Goal: Transaction & Acquisition: Download file/media

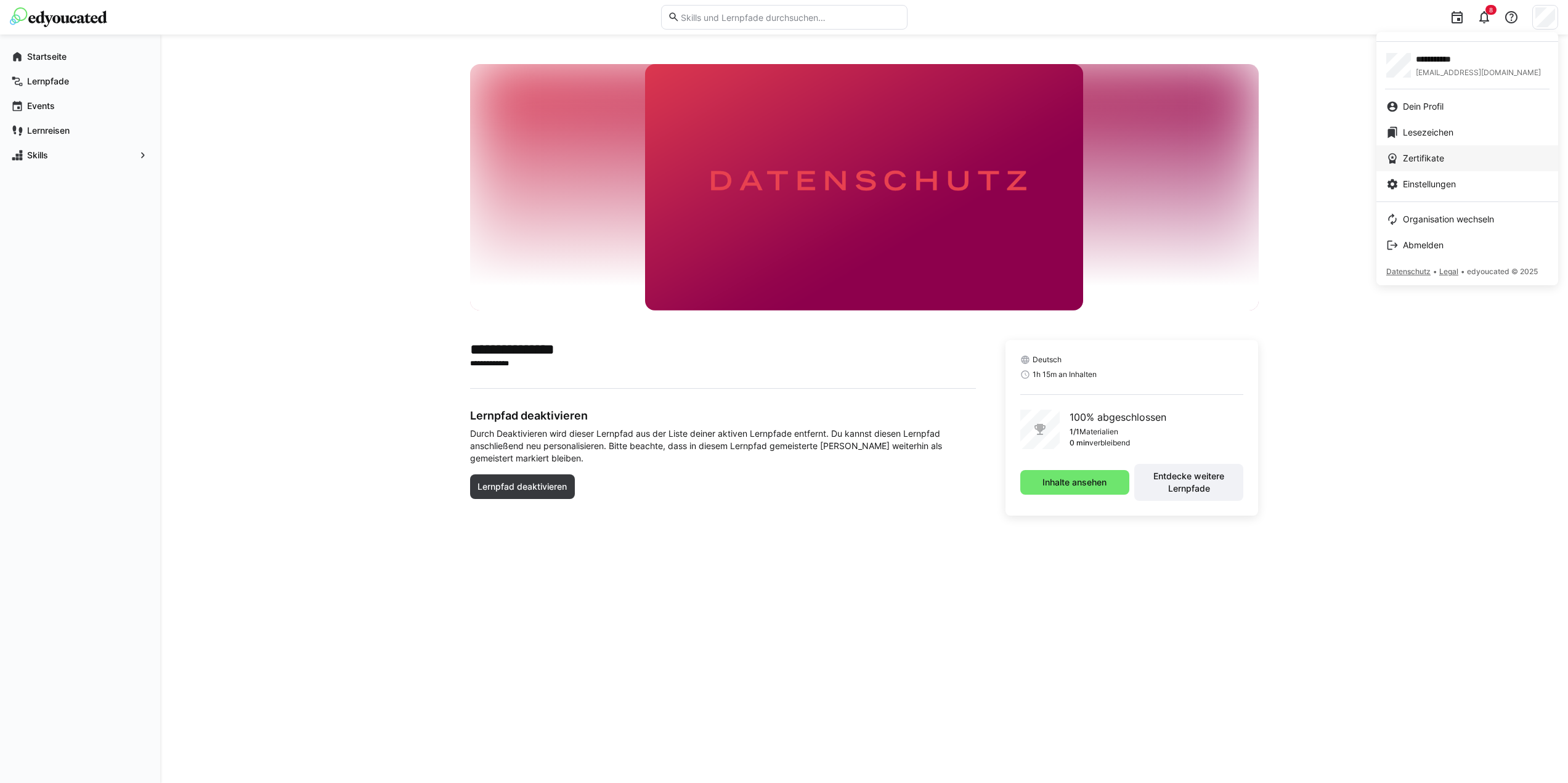
click at [1421, 168] on link "Zertifikate" at bounding box center [1467, 157] width 182 height 26
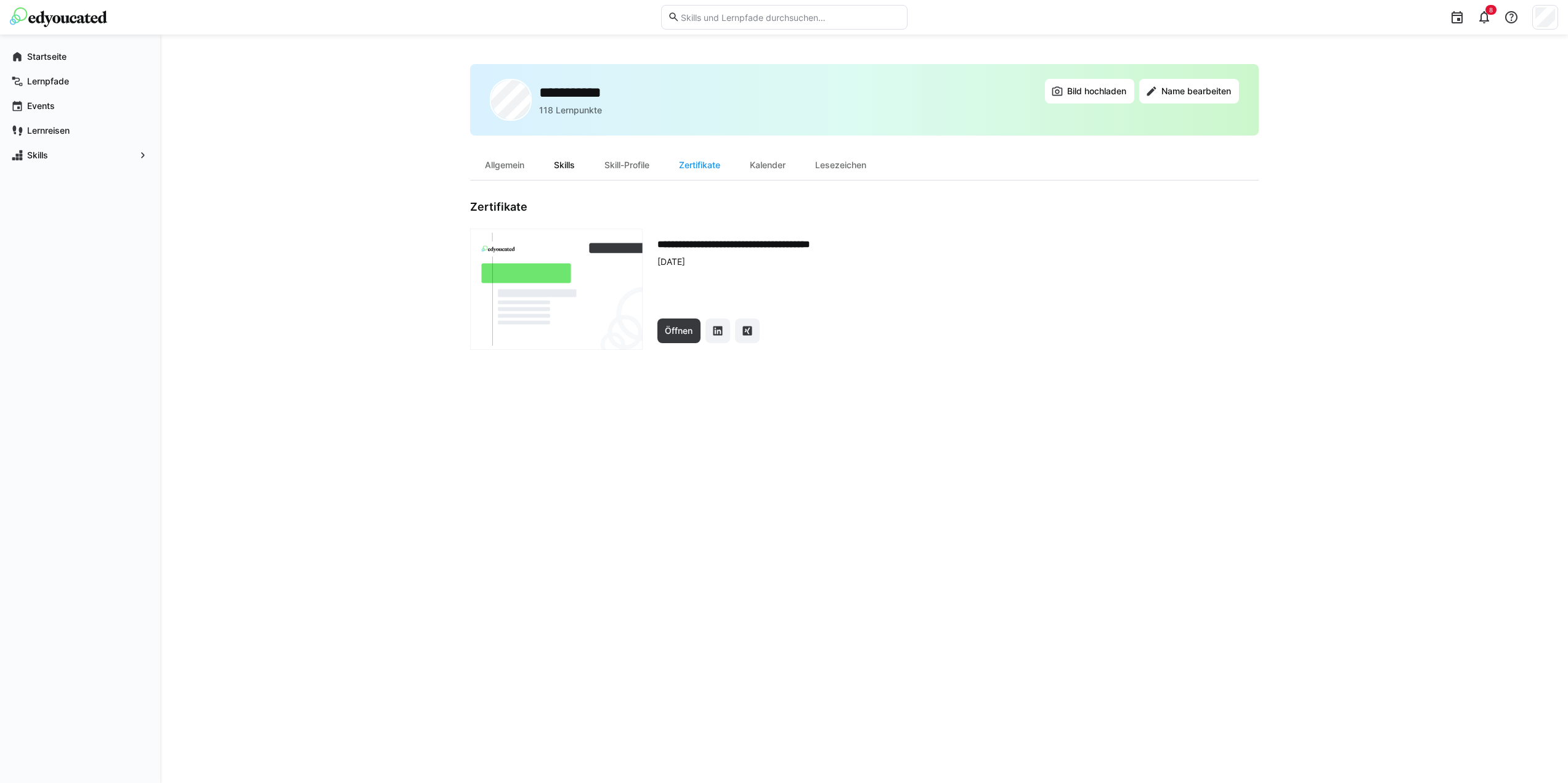
click at [573, 168] on div "Skills" at bounding box center [564, 165] width 50 height 30
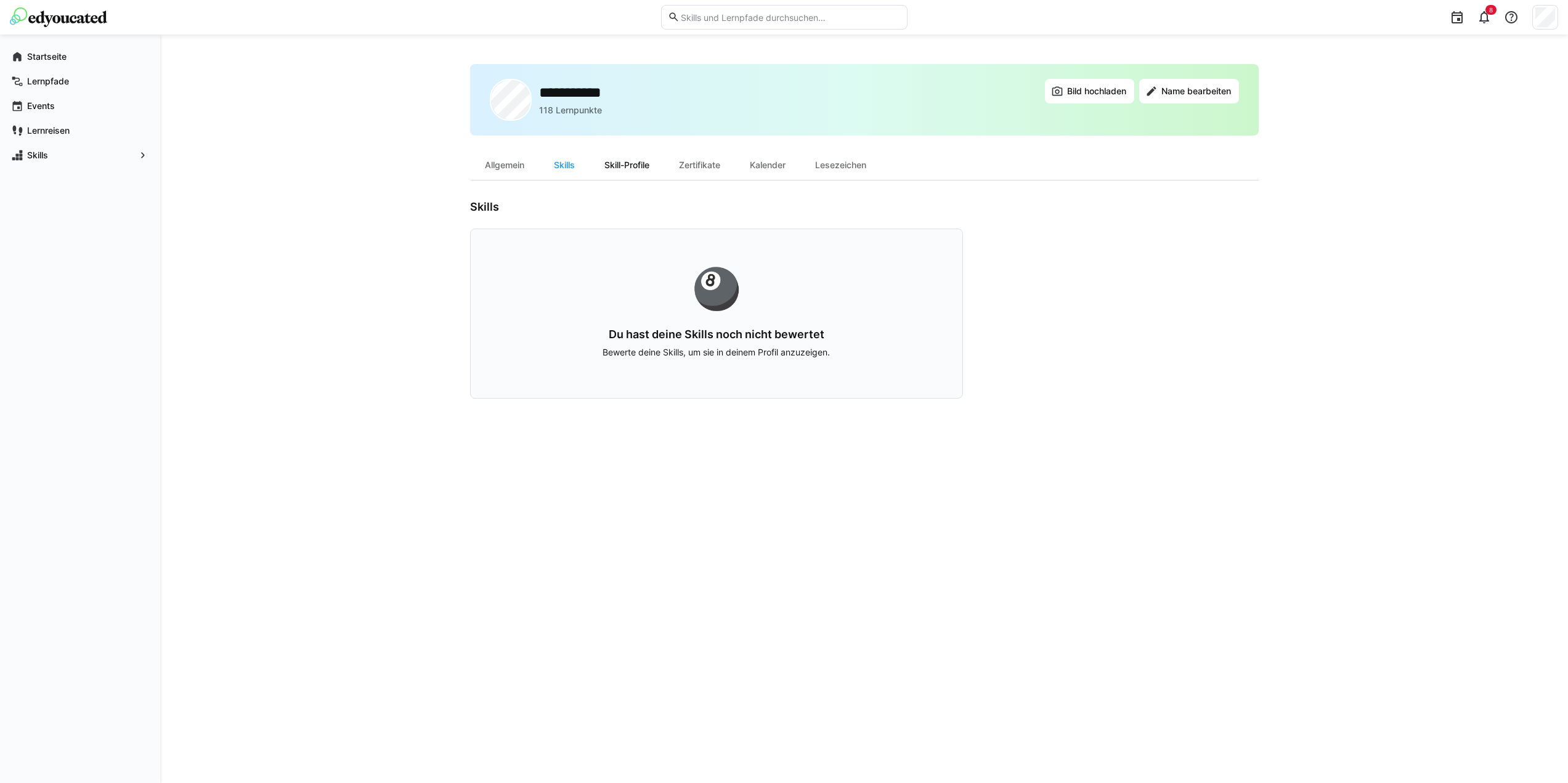
click at [621, 166] on div "Skill-Profile" at bounding box center [626, 165] width 74 height 30
click at [695, 170] on div "Zertifikate" at bounding box center [700, 165] width 71 height 30
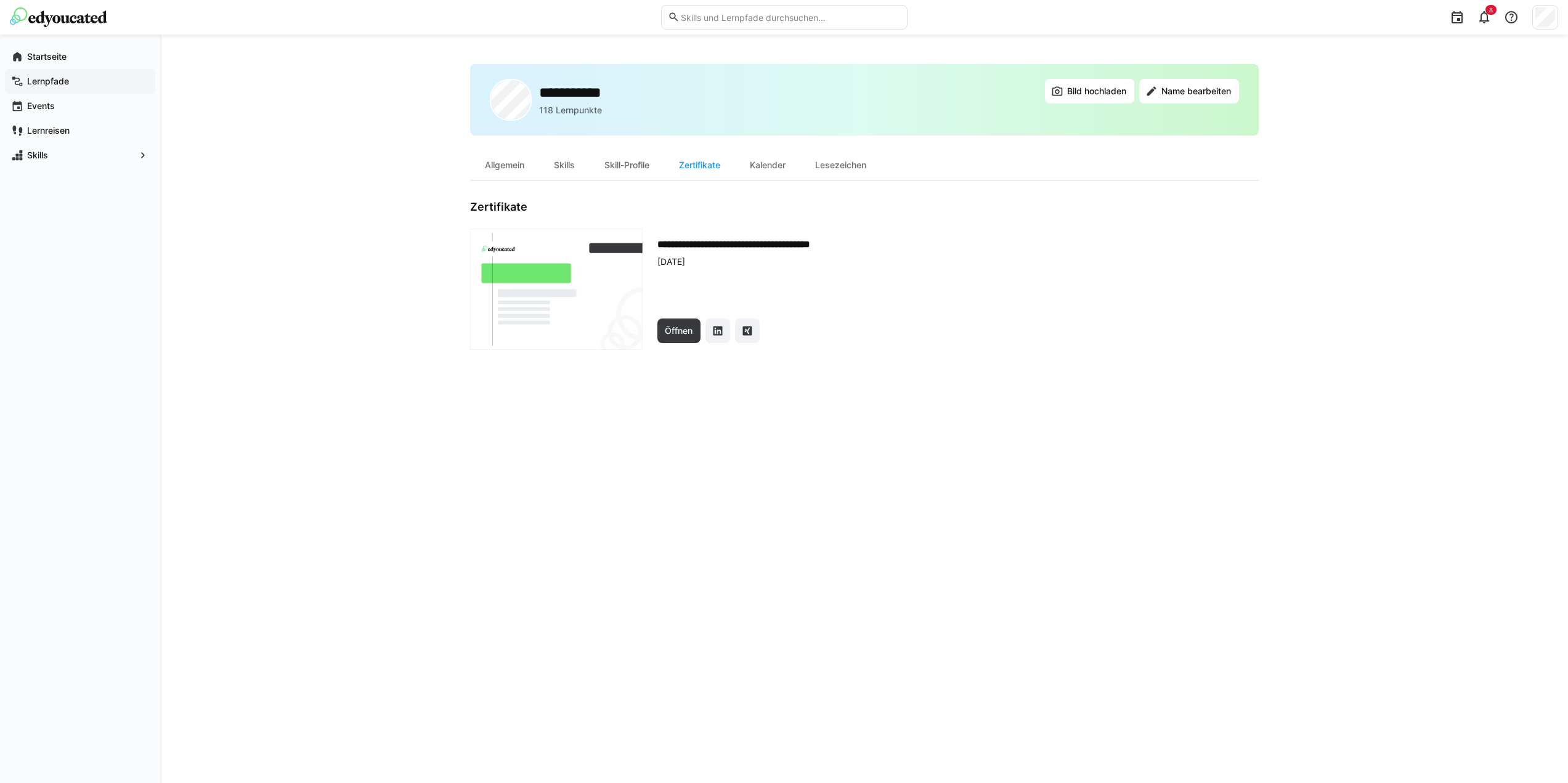
click at [67, 87] on div "Lernpfade" at bounding box center [80, 82] width 150 height 25
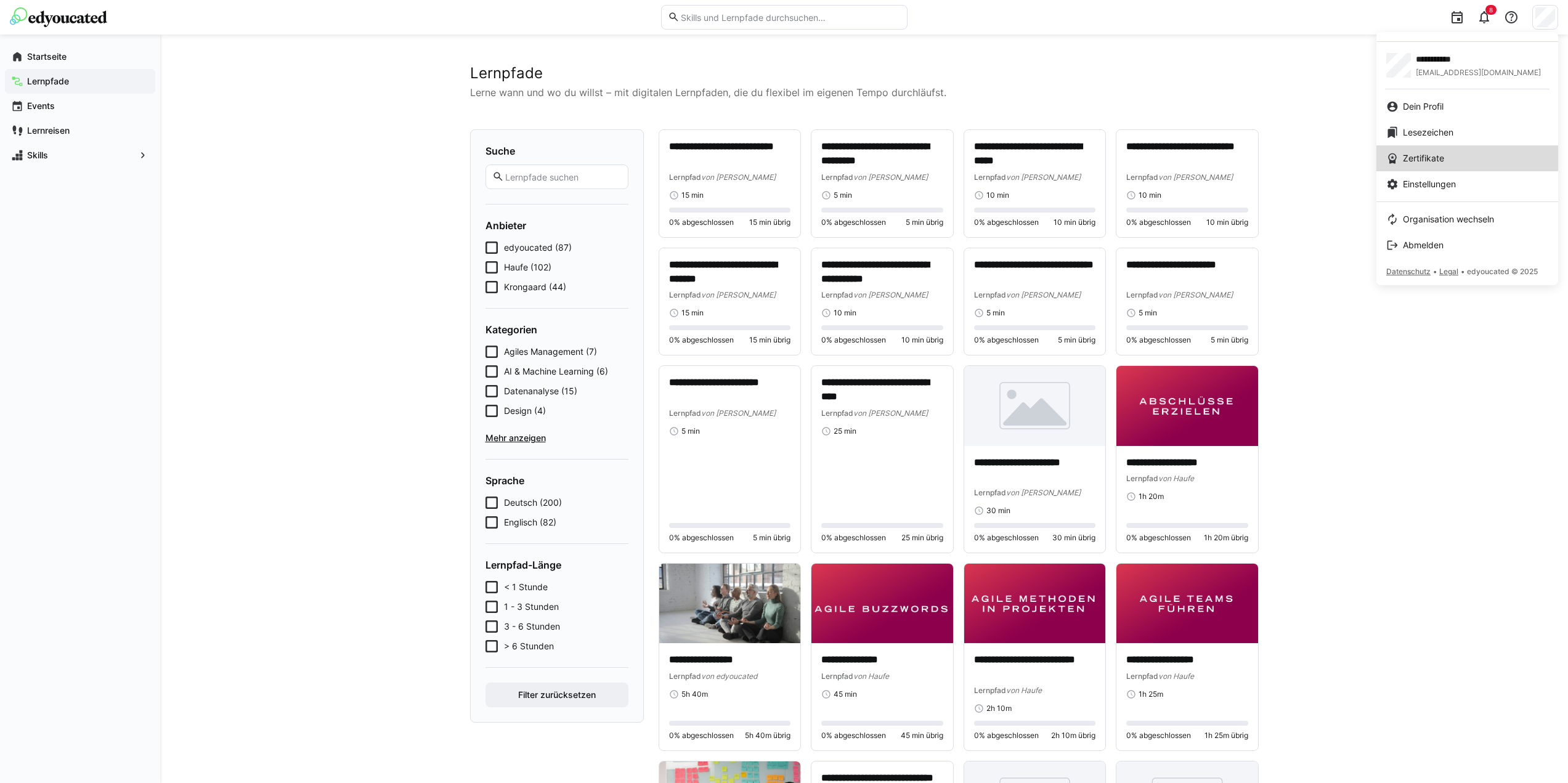
click at [1439, 157] on span "Zertifikate" at bounding box center [1423, 158] width 41 height 12
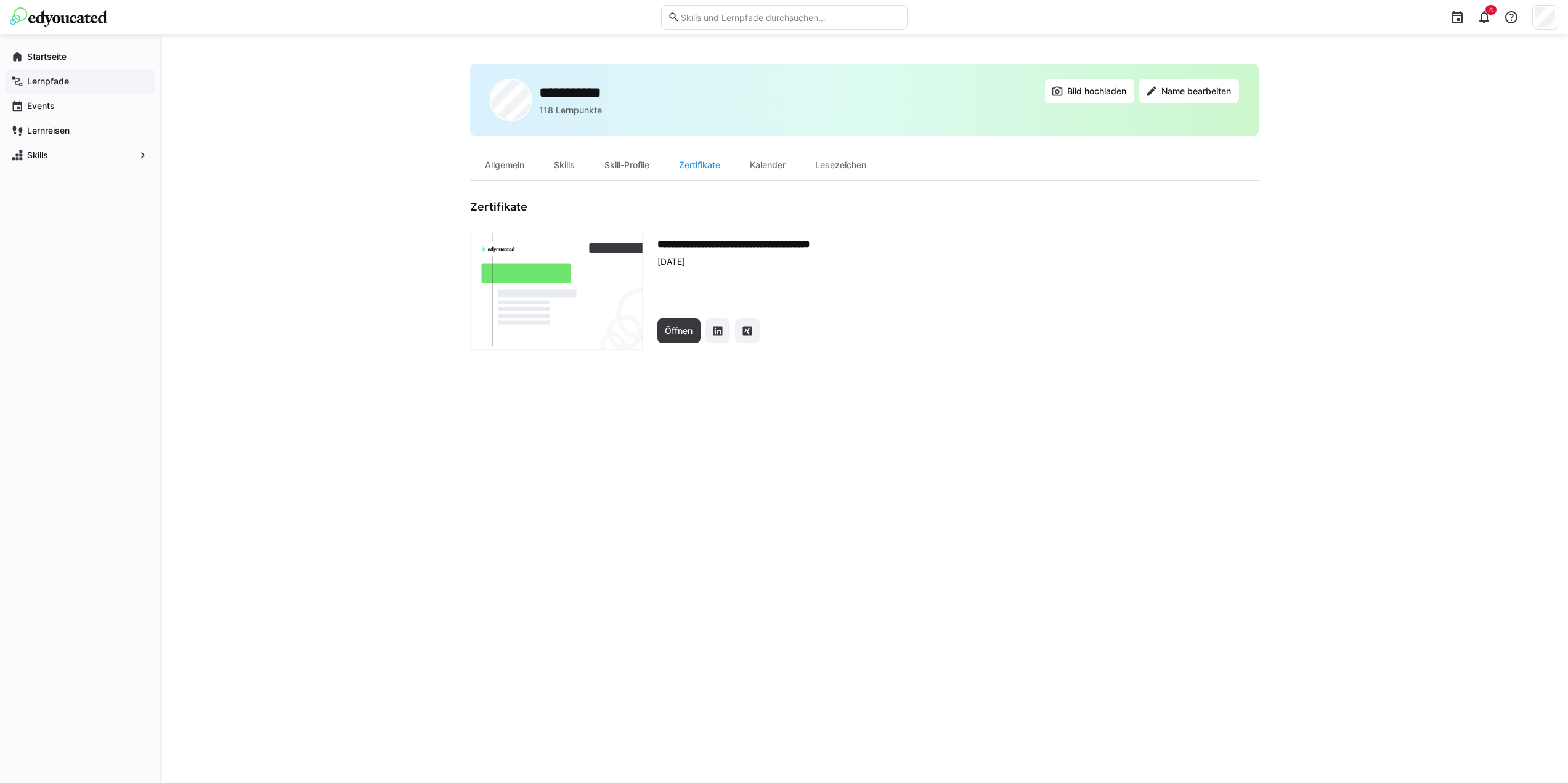
click at [0, 0] on app-navigation-label "Lernpfade" at bounding box center [0, 0] width 0 height 0
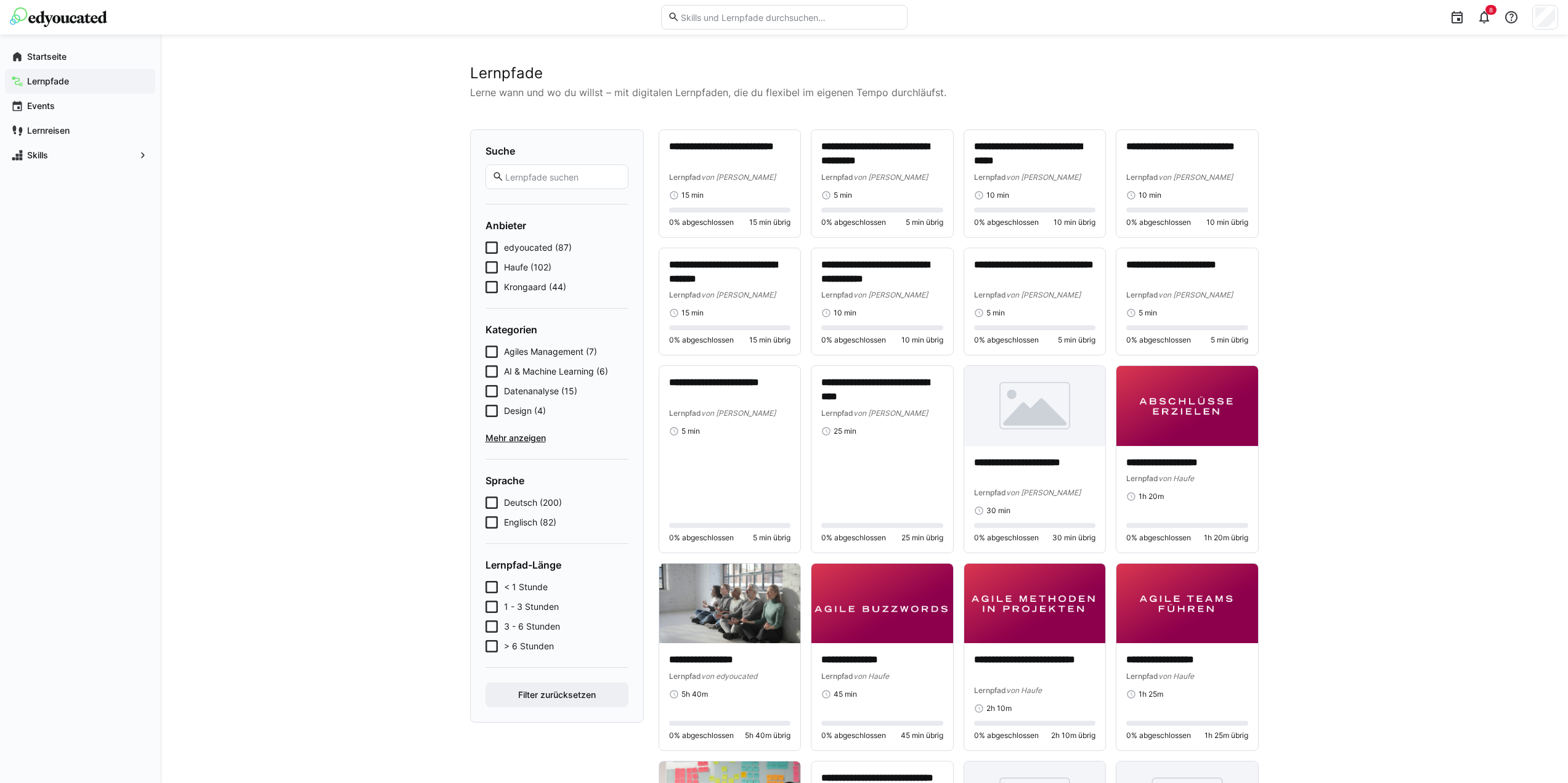
click at [54, 40] on div "Startseite Lernpfade Events Lernreisen Skills" at bounding box center [80, 105] width 160 height 143
click at [0, 0] on app-navigation-label "Startseite" at bounding box center [0, 0] width 0 height 0
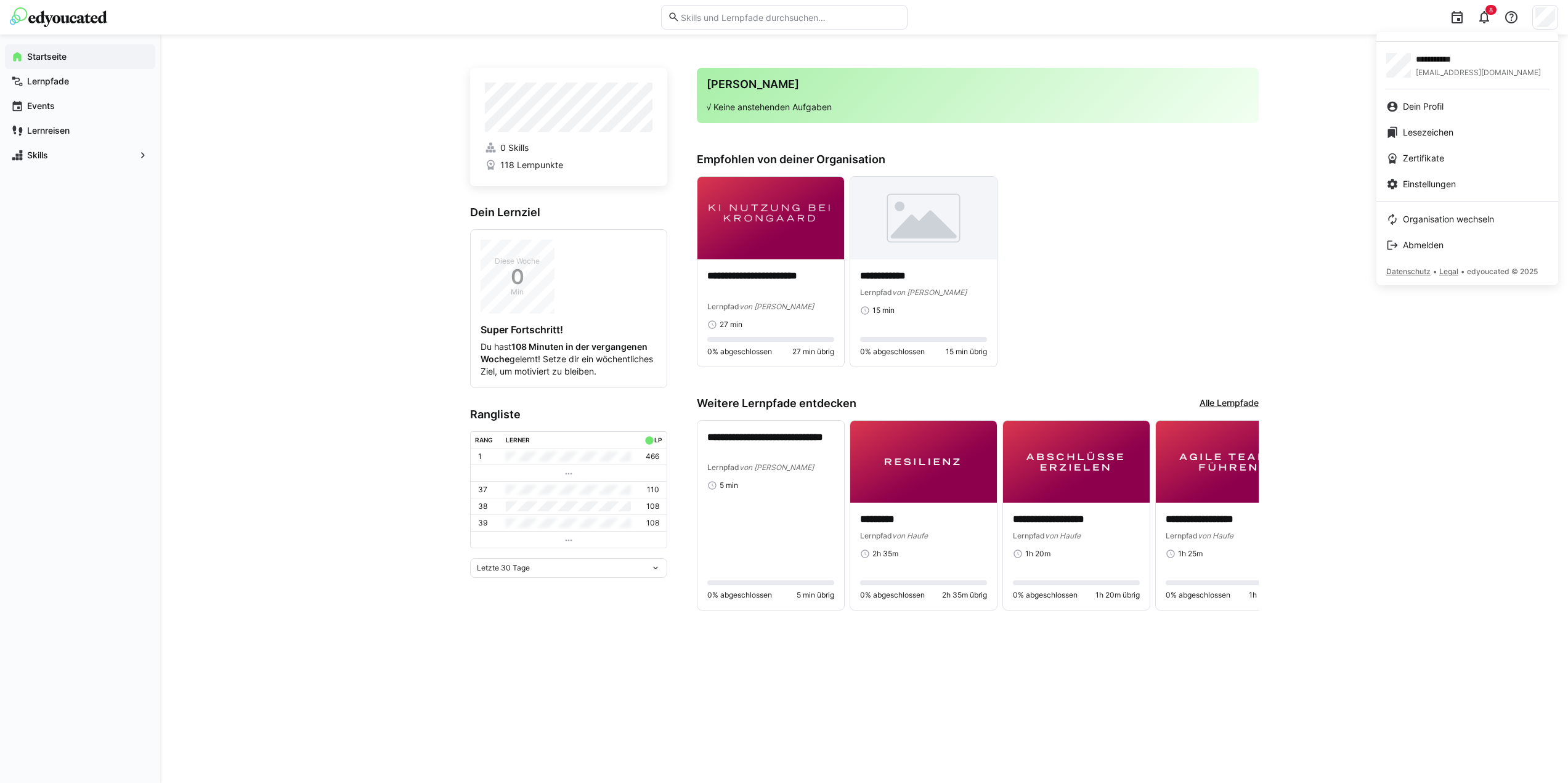
click at [1144, 284] on div at bounding box center [784, 392] width 1568 height 783
click at [1424, 110] on span "Dein Profil" at bounding box center [1422, 106] width 40 height 12
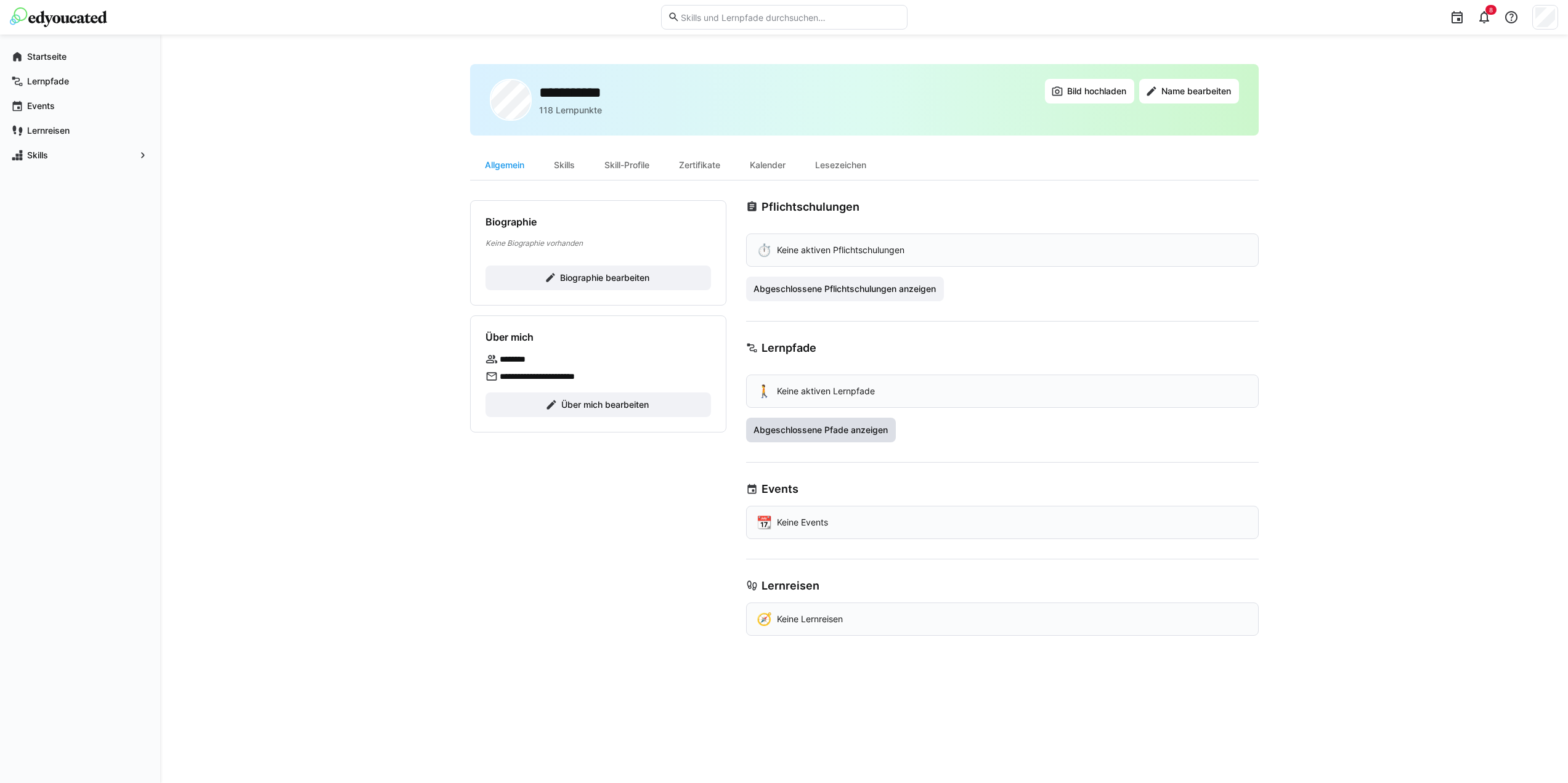
click at [874, 429] on span "Abgeschlossene Pfade anzeigen" at bounding box center [820, 429] width 138 height 12
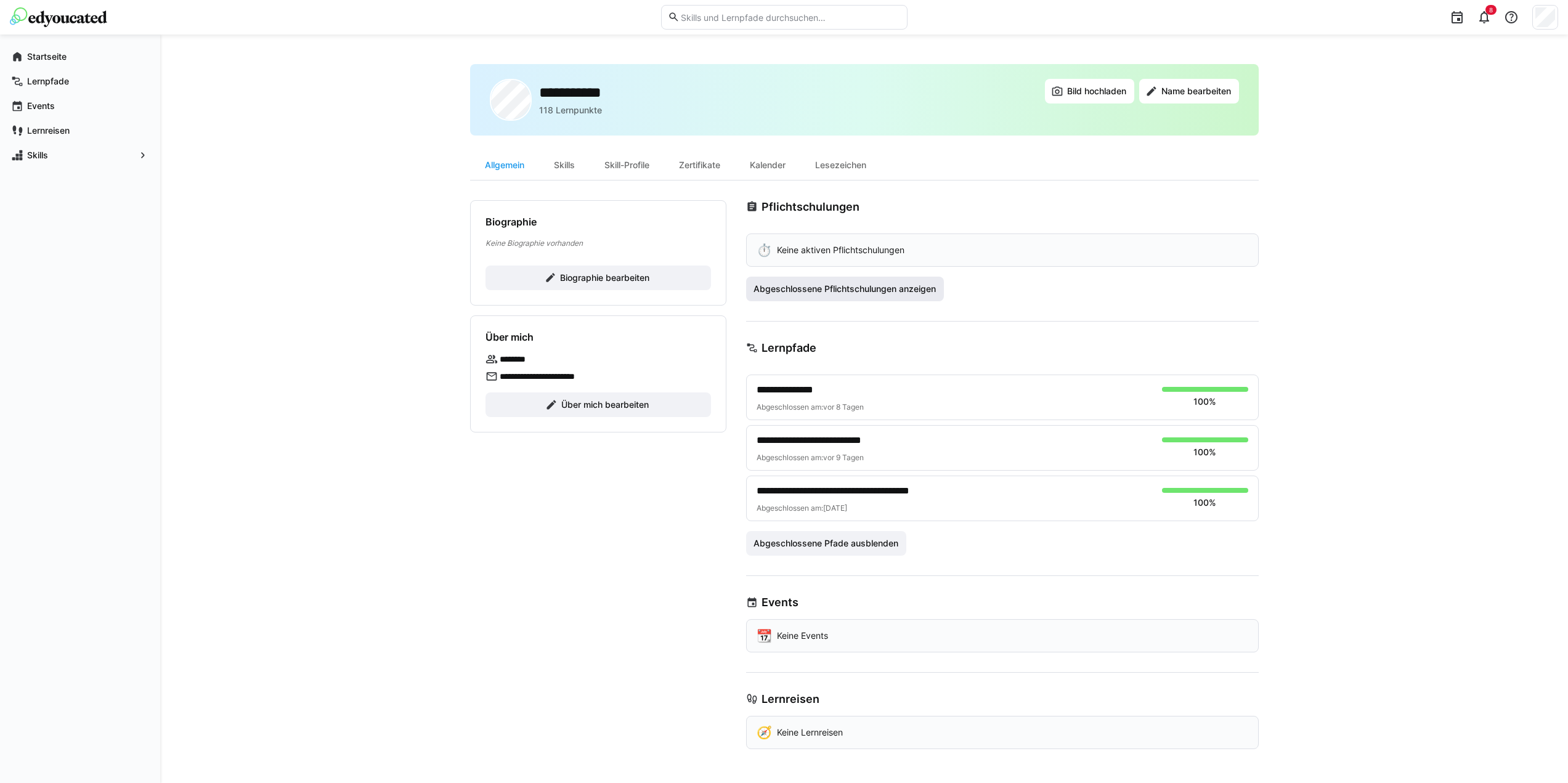
click at [837, 286] on span "Abgeschlossene Pflichtschulungen anzeigen" at bounding box center [845, 288] width 186 height 12
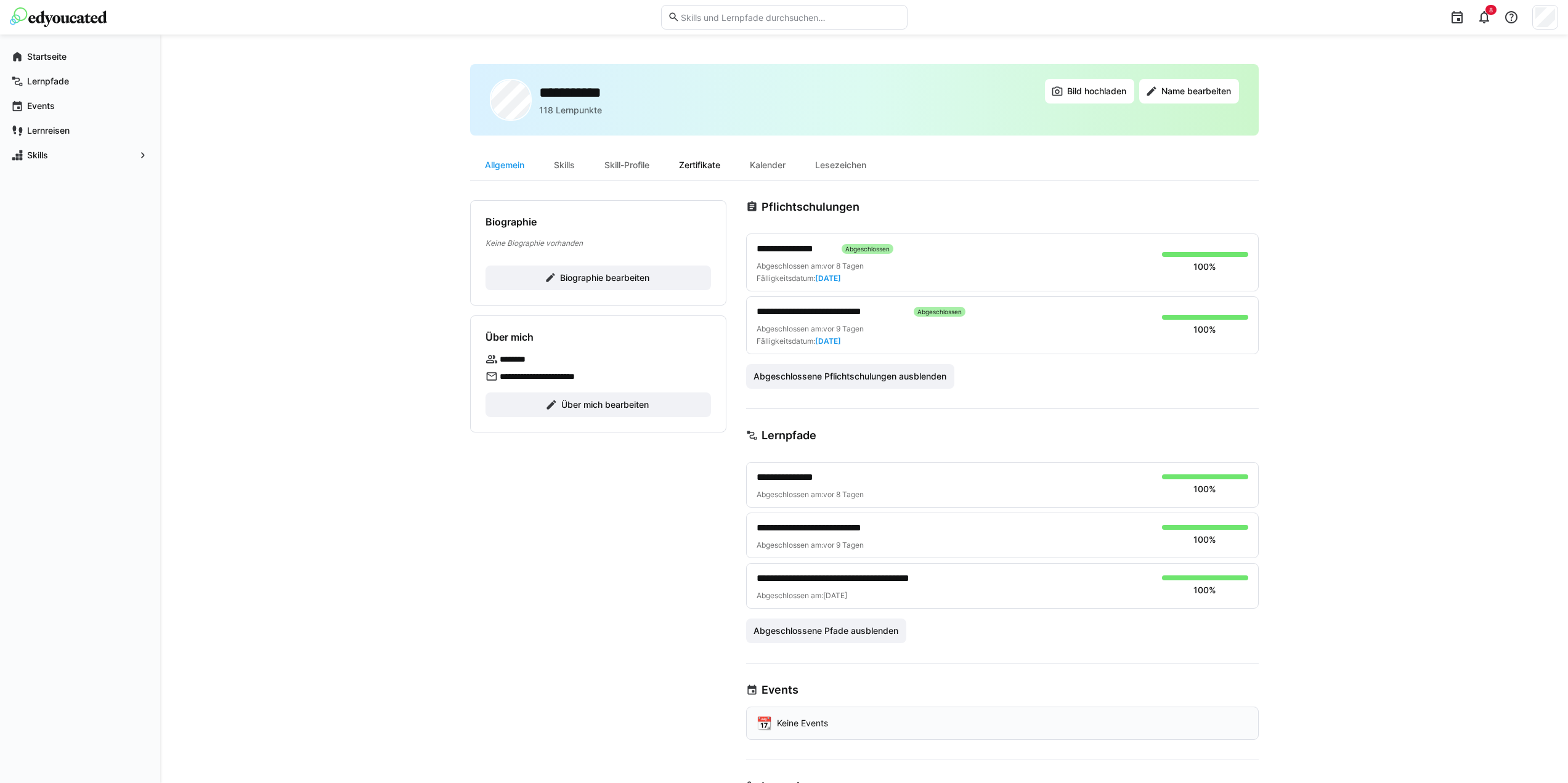
click at [703, 167] on div "Zertifikate" at bounding box center [700, 165] width 71 height 30
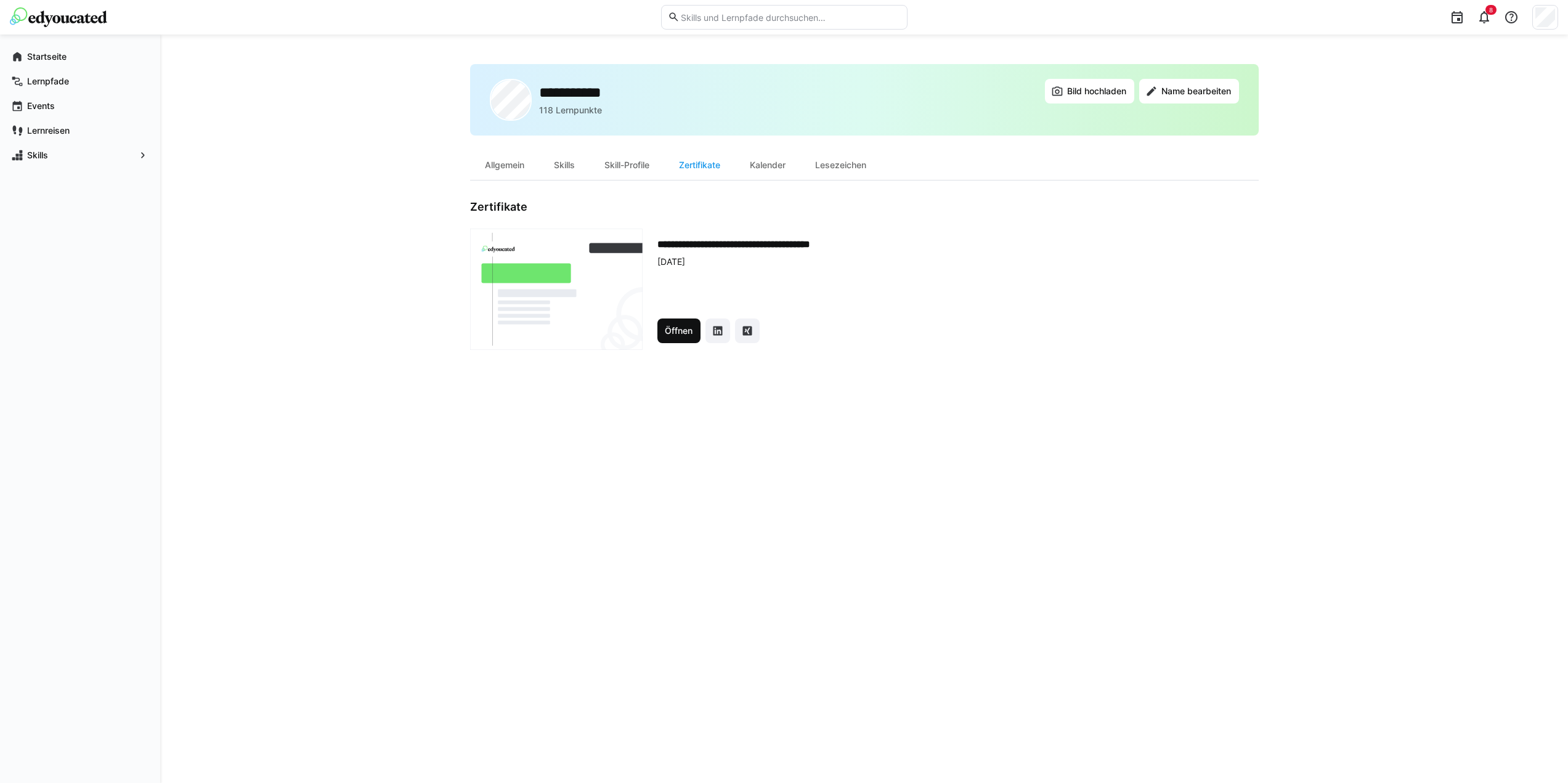
click at [670, 332] on span "Öffnen" at bounding box center [678, 331] width 31 height 12
click at [517, 167] on div "Allgemein" at bounding box center [504, 165] width 69 height 30
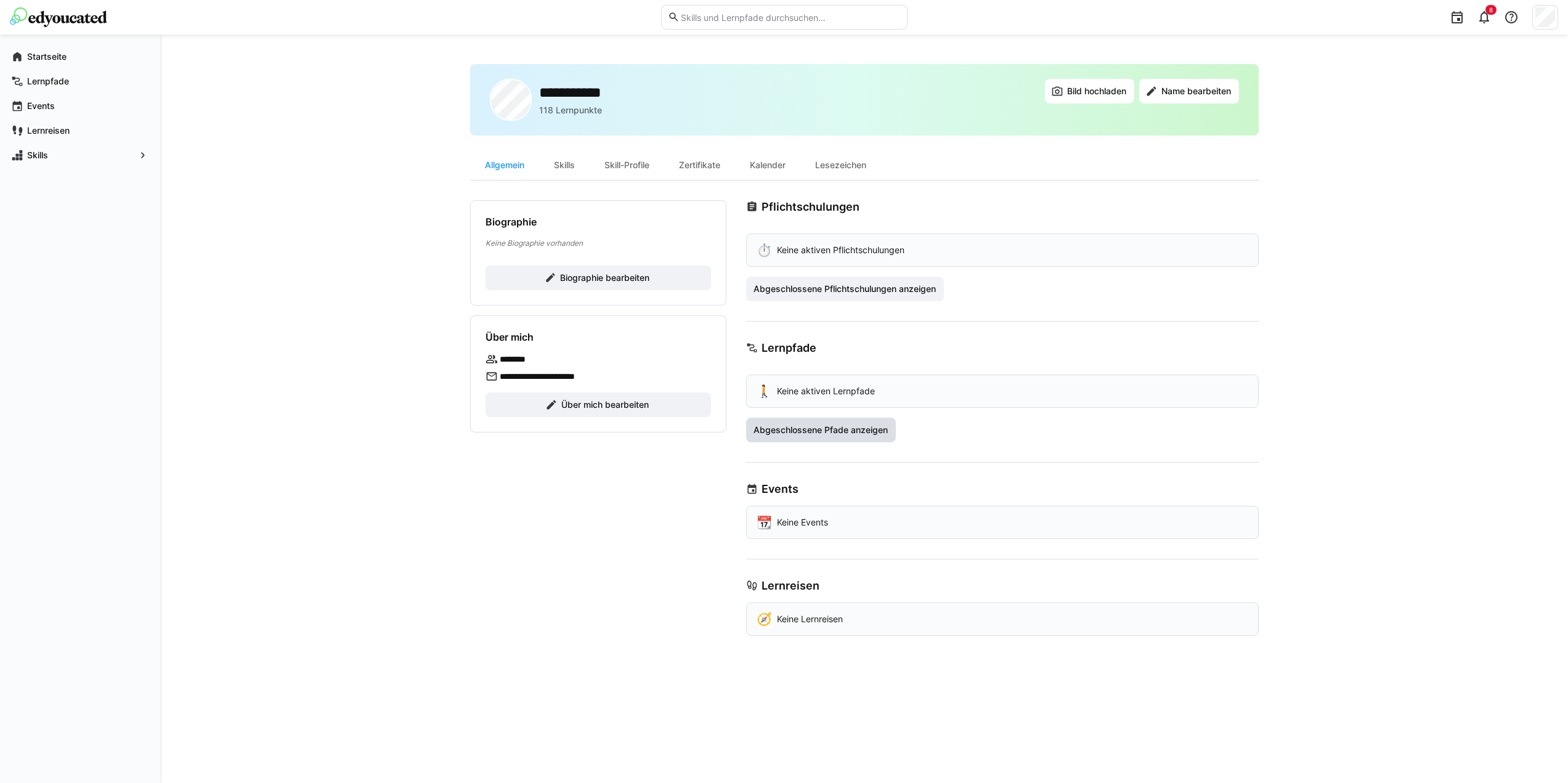
click at [837, 436] on span "Abgeschlossene Pfade anzeigen" at bounding box center [821, 430] width 150 height 25
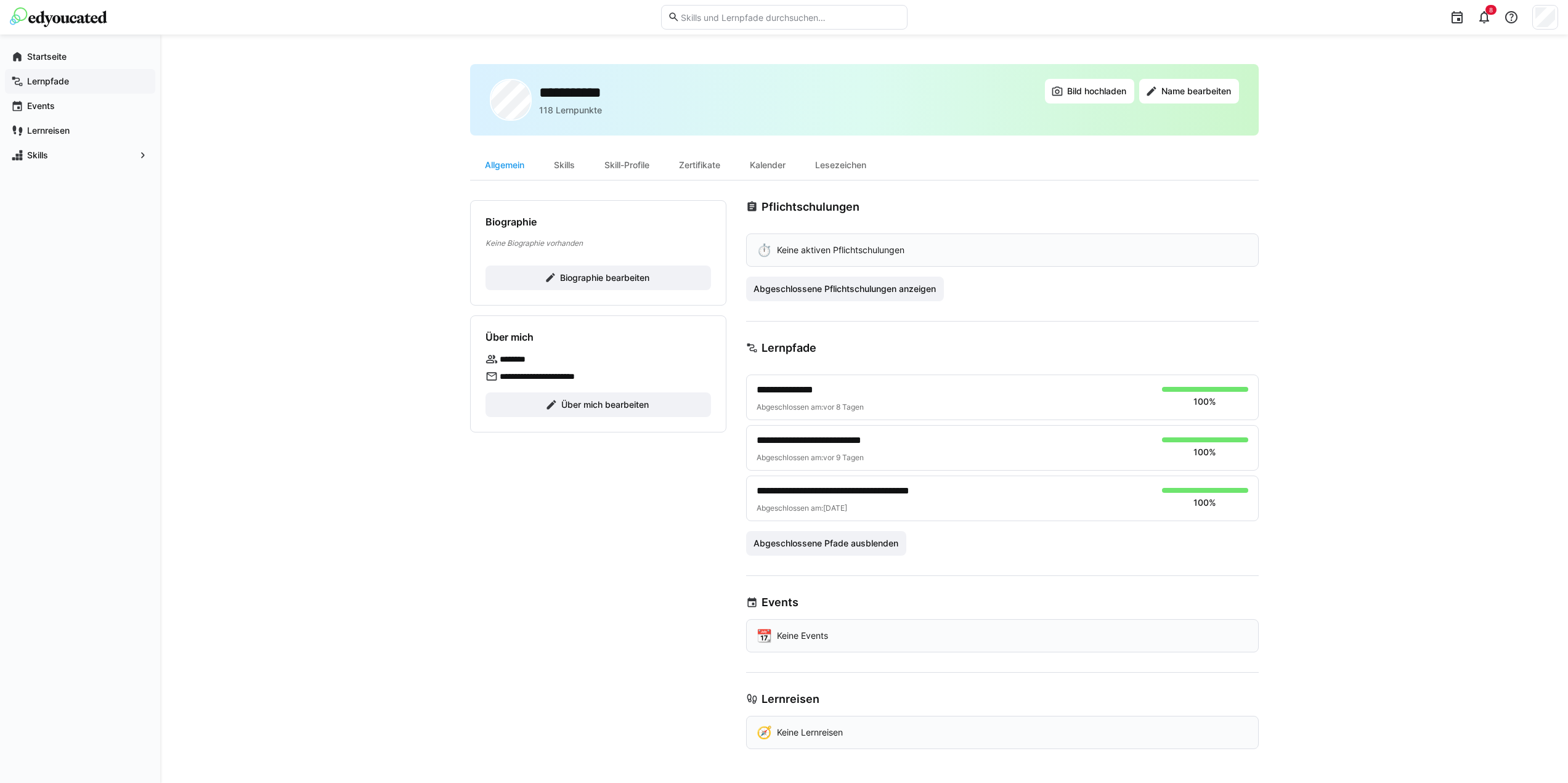
click at [0, 0] on app-navigation-label "Lernpfade" at bounding box center [0, 0] width 0 height 0
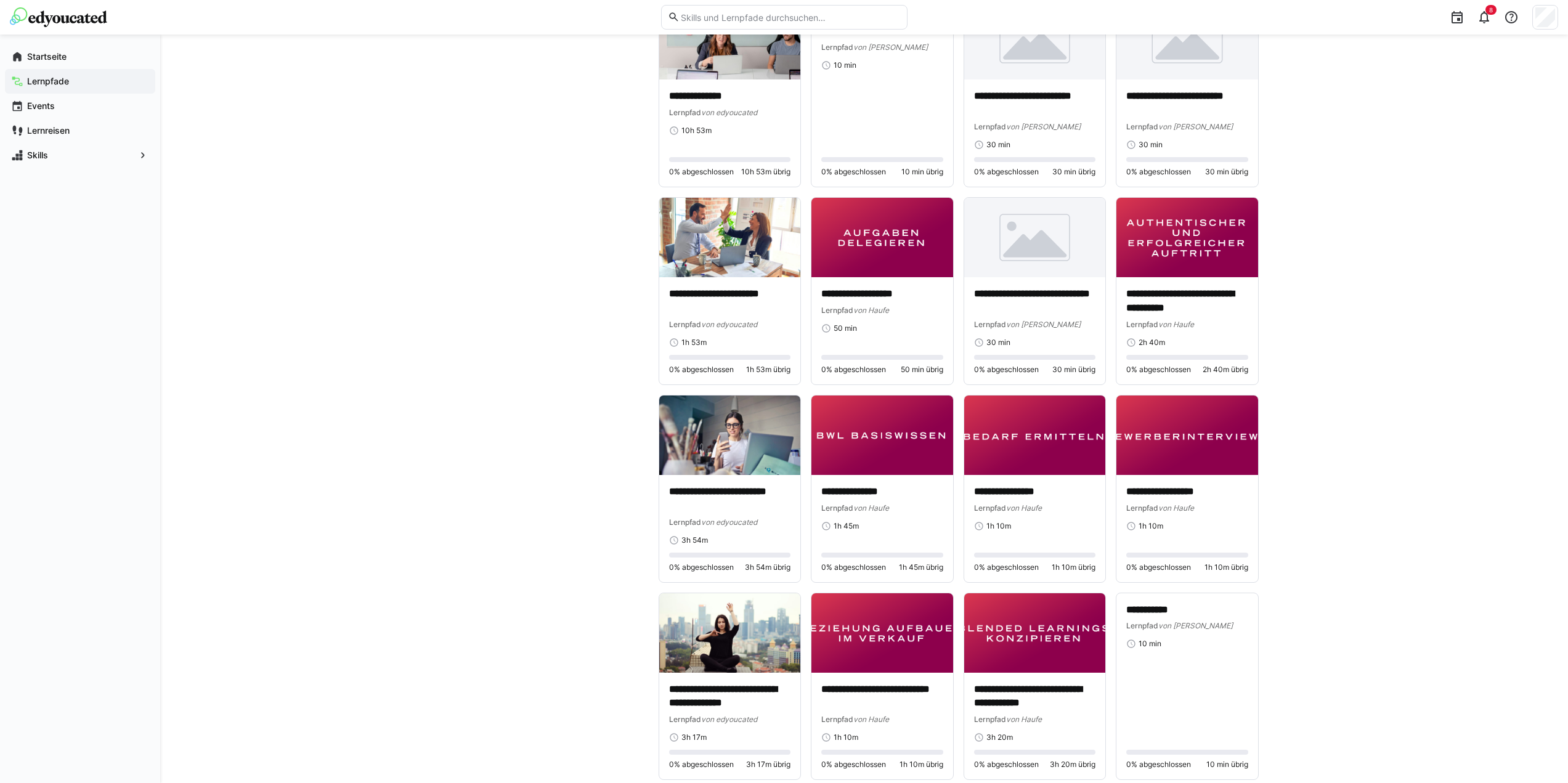
scroll to position [739, 0]
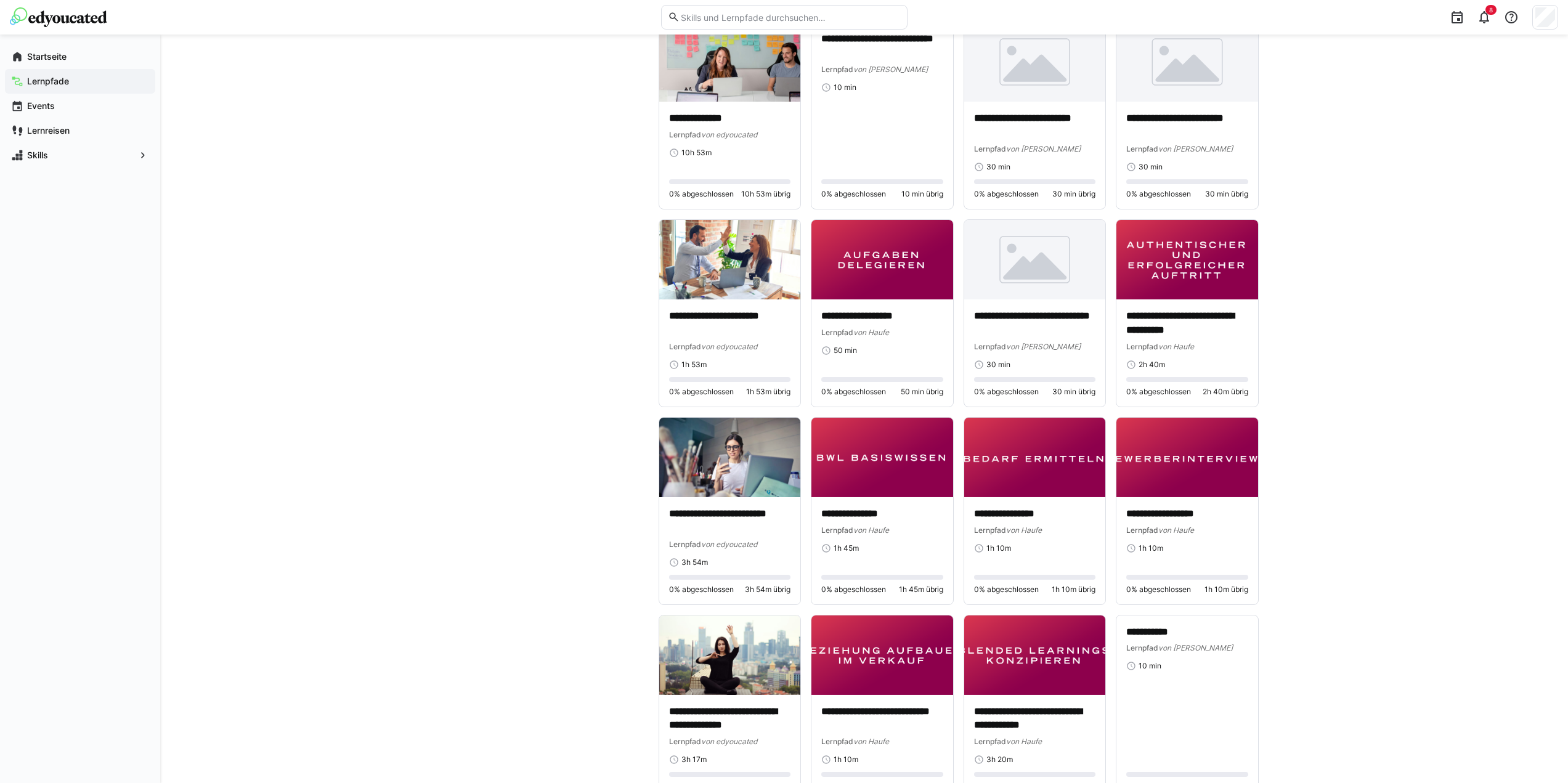
click at [1318, 455] on div "**********" at bounding box center [864, 558] width 1407 height 2525
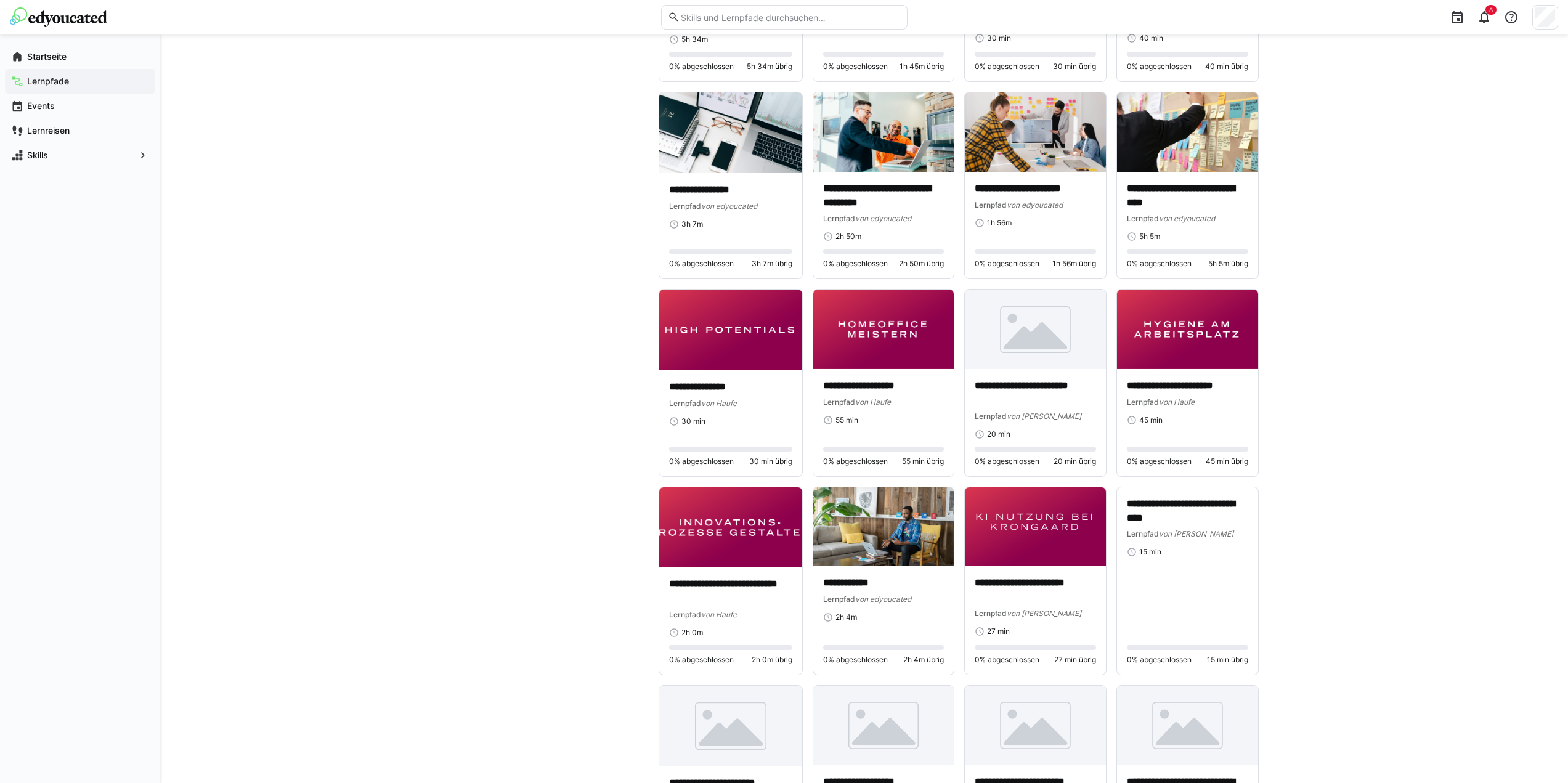
scroll to position [4489, 0]
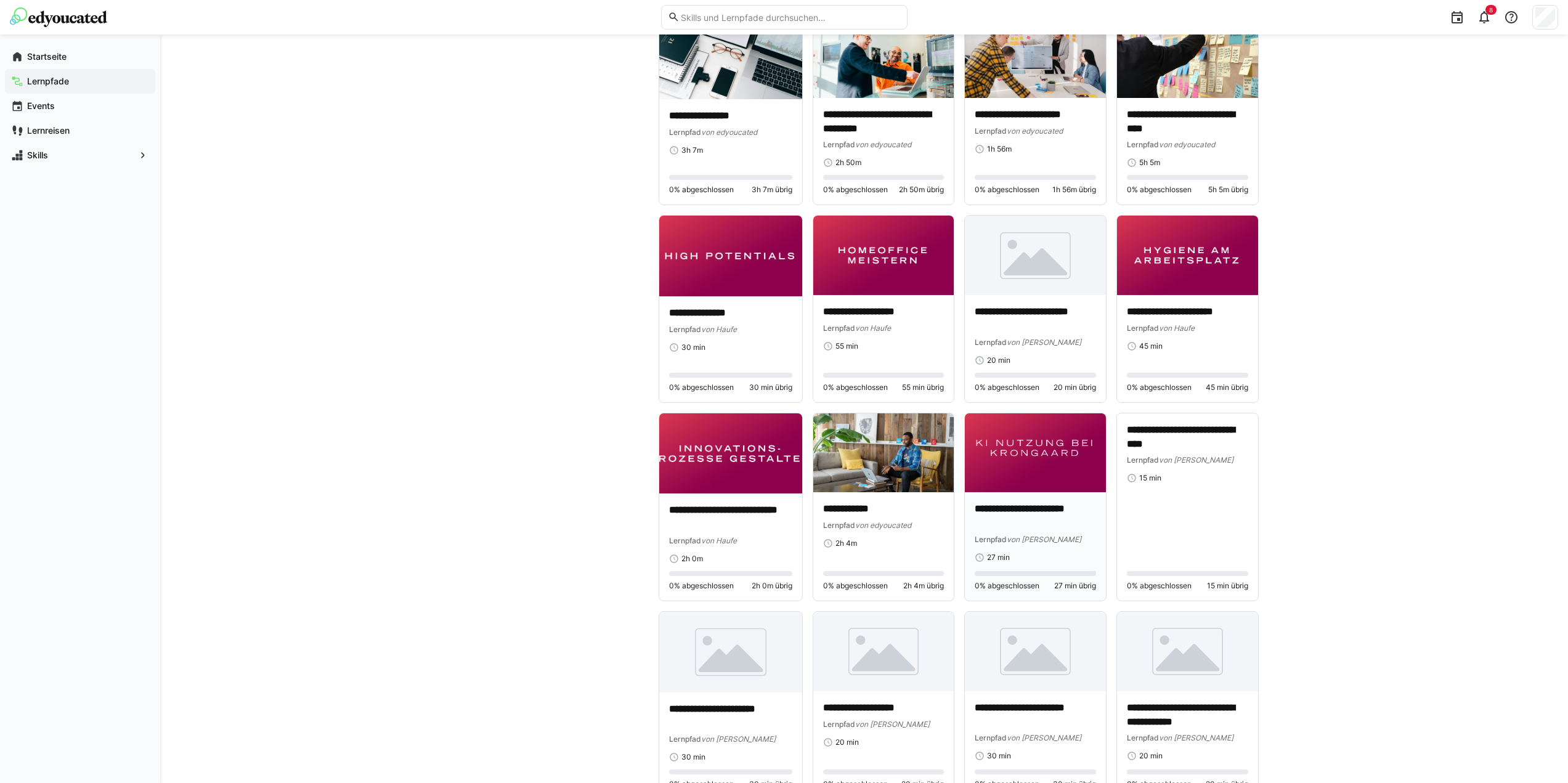
click at [1024, 516] on p "**********" at bounding box center [1035, 516] width 121 height 28
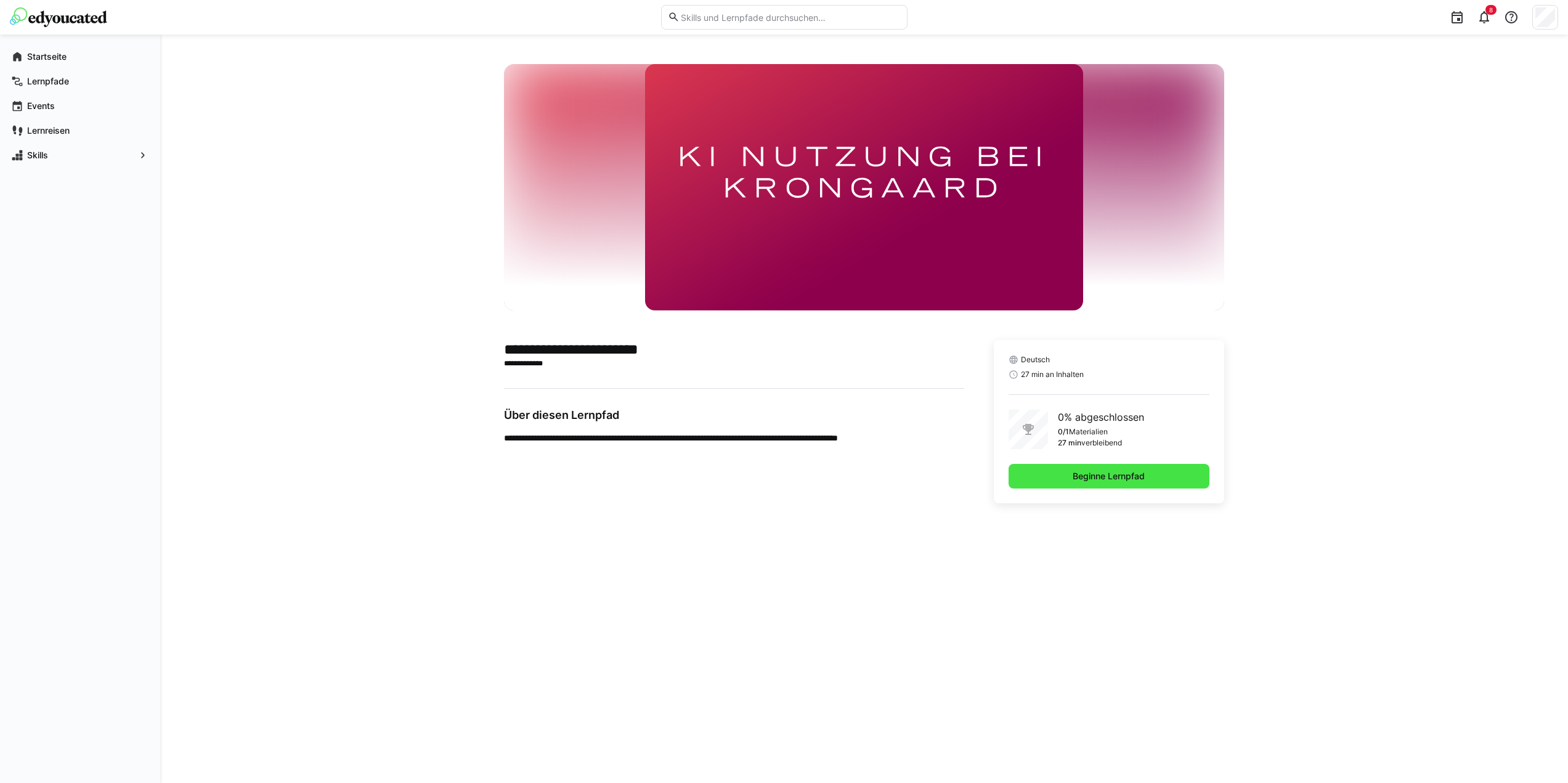
click at [1147, 476] on span "Beginne Lernpfad" at bounding box center [1108, 476] width 200 height 25
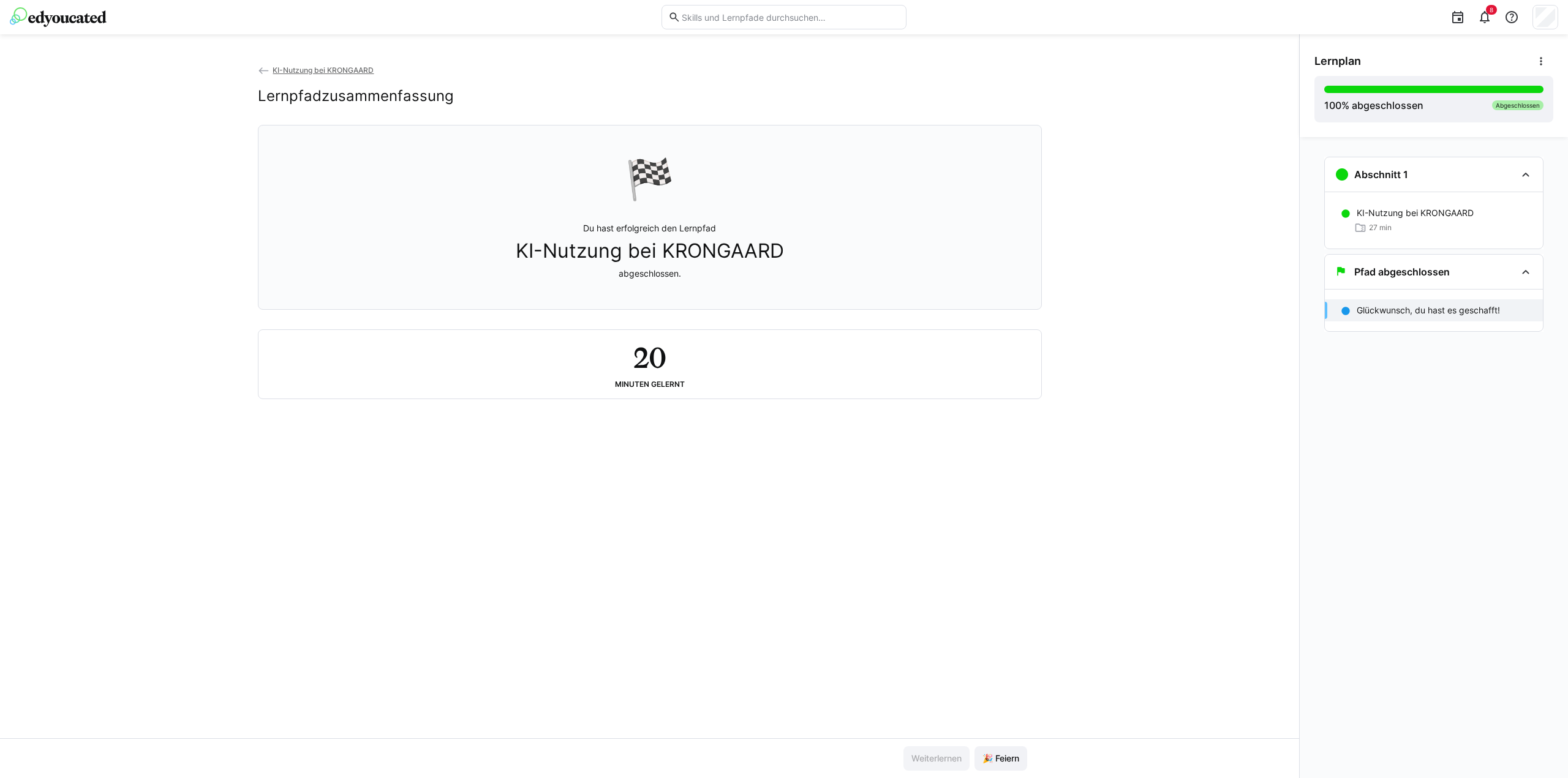
click at [297, 72] on span "KI-Nutzung bei KRONGAARD" at bounding box center [323, 70] width 101 height 9
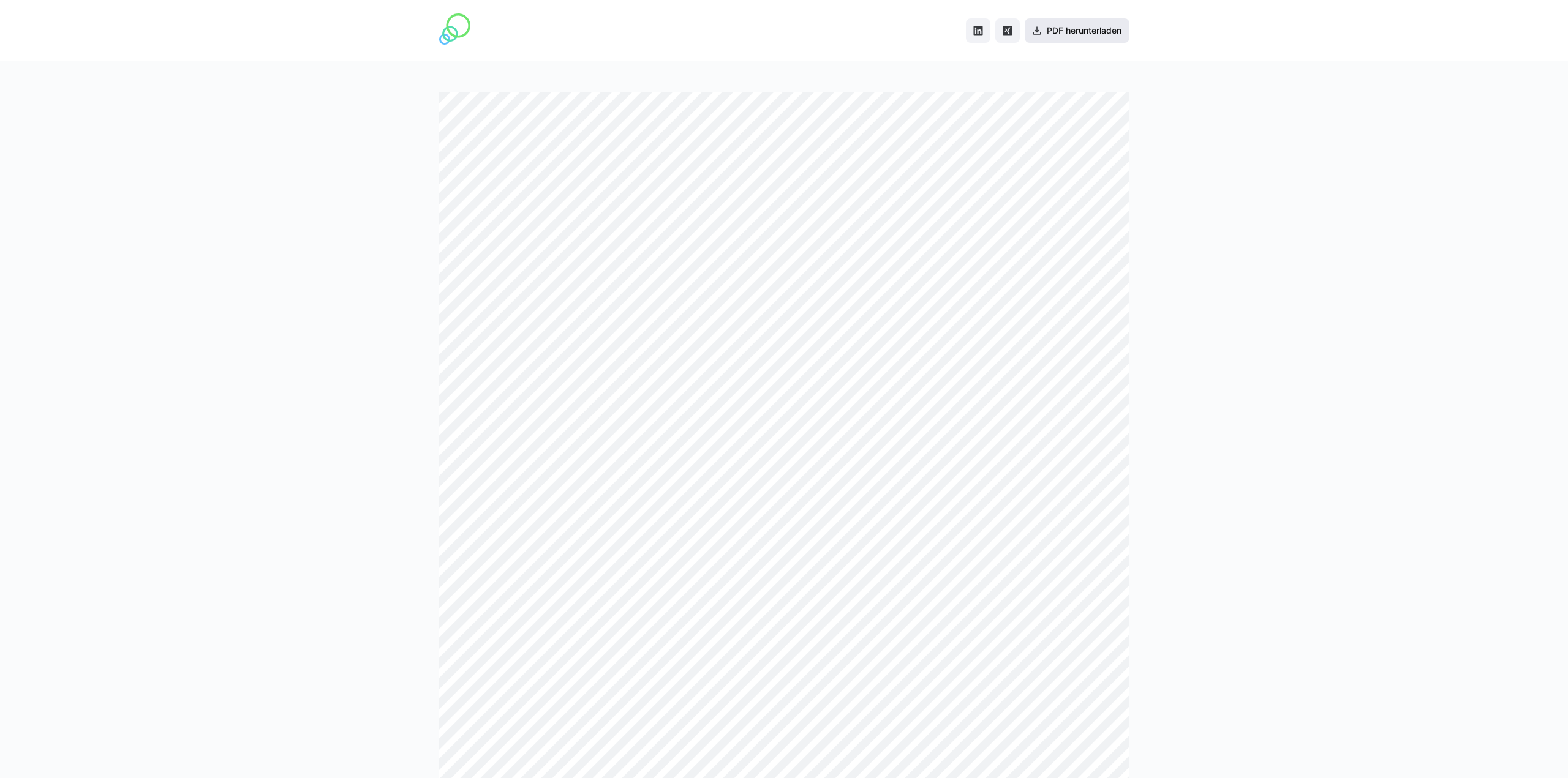
click at [1066, 36] on span "PDF herunterladen" at bounding box center [1084, 30] width 79 height 12
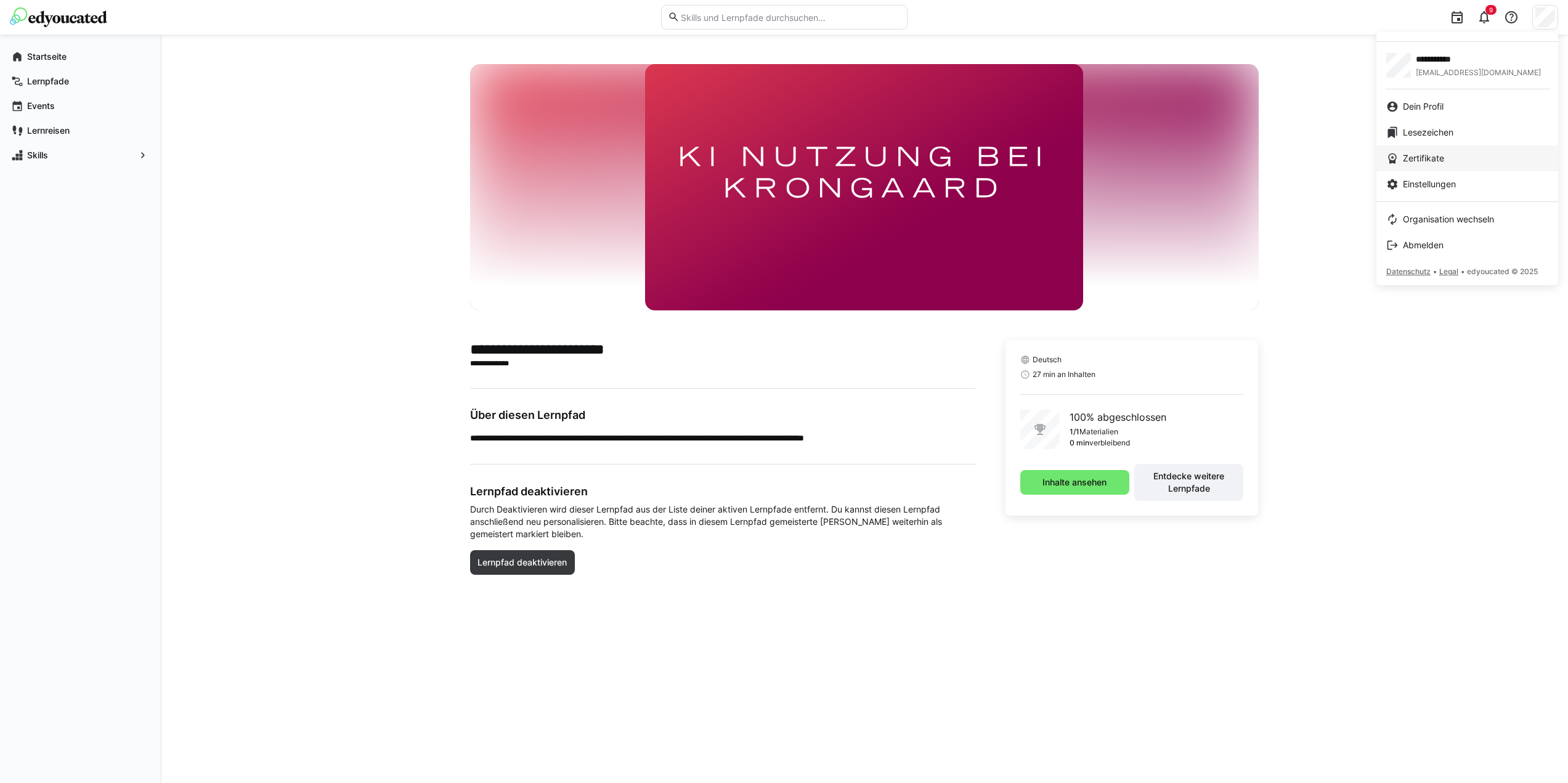
click at [1420, 166] on link "Zertifikate" at bounding box center [1467, 157] width 182 height 26
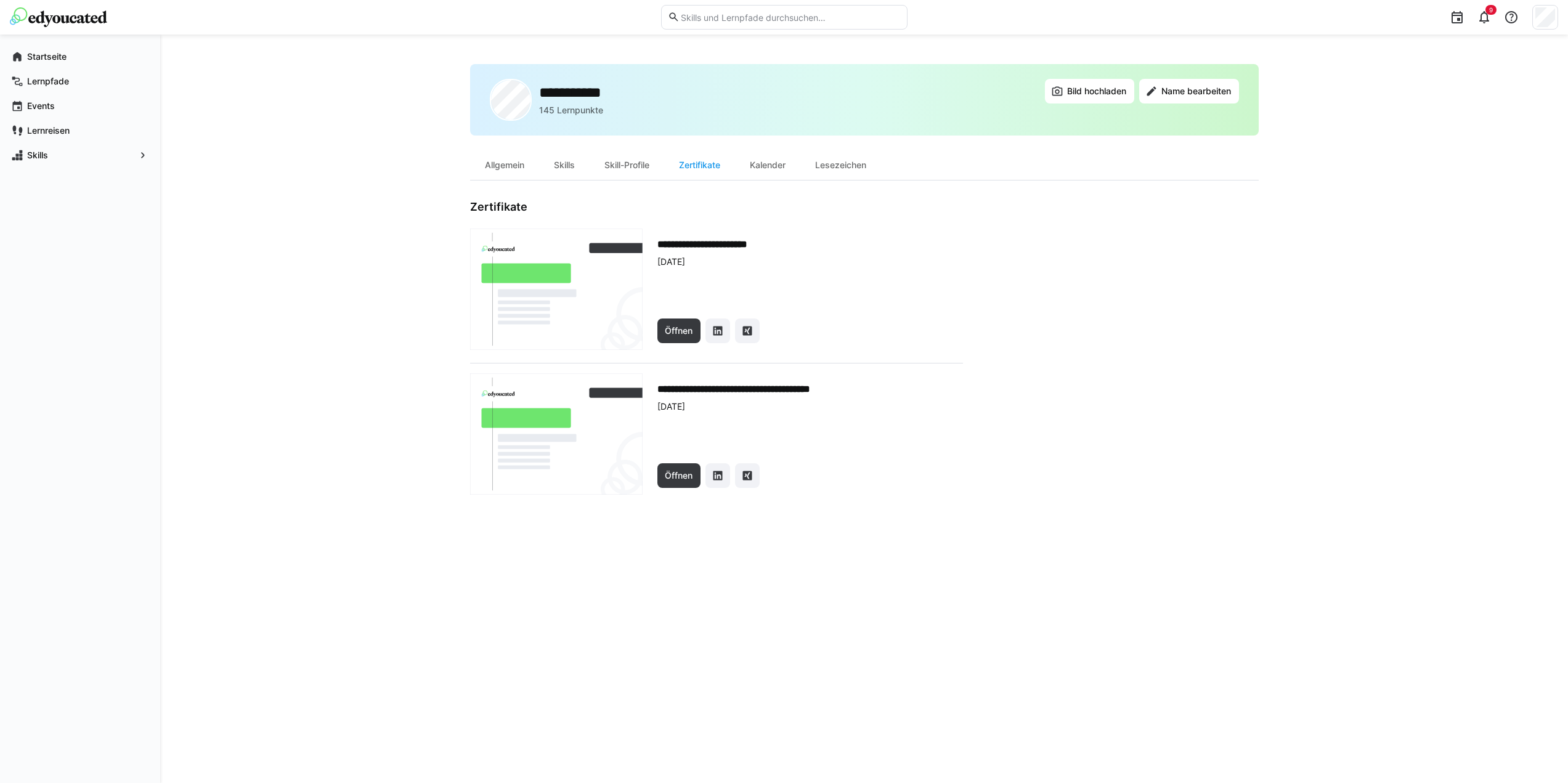
click at [570, 264] on img at bounding box center [555, 288] width 172 height 121
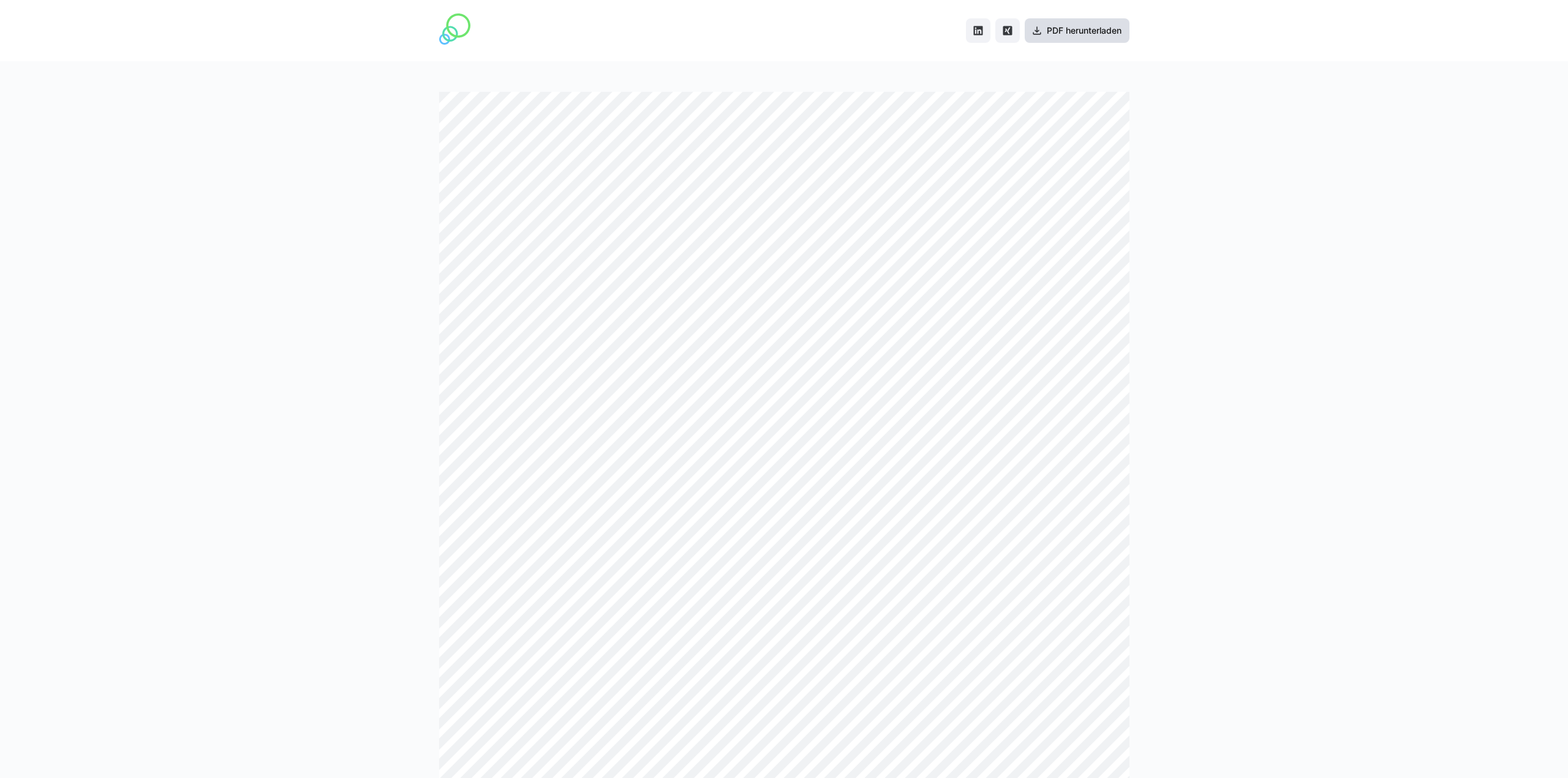
click at [1045, 29] on span "PDF herunterladen" at bounding box center [1084, 30] width 79 height 12
